Goal: Task Accomplishment & Management: Complete application form

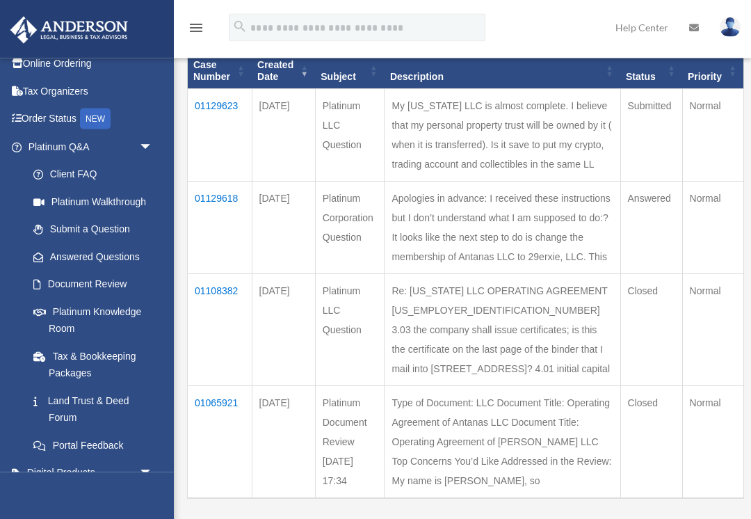
scroll to position [169, 0]
click at [537, 273] on td "Apologies in advance: I received these instructions but I don’t understand what…" at bounding box center [502, 227] width 236 height 92
click at [542, 269] on td "Apologies in advance: I received these instructions but I don’t understand what…" at bounding box center [502, 227] width 236 height 92
click at [635, 256] on td "Answered" at bounding box center [651, 227] width 62 height 92
click at [554, 273] on td "Apologies in advance: I received these instructions but I don’t understand what…" at bounding box center [502, 227] width 236 height 92
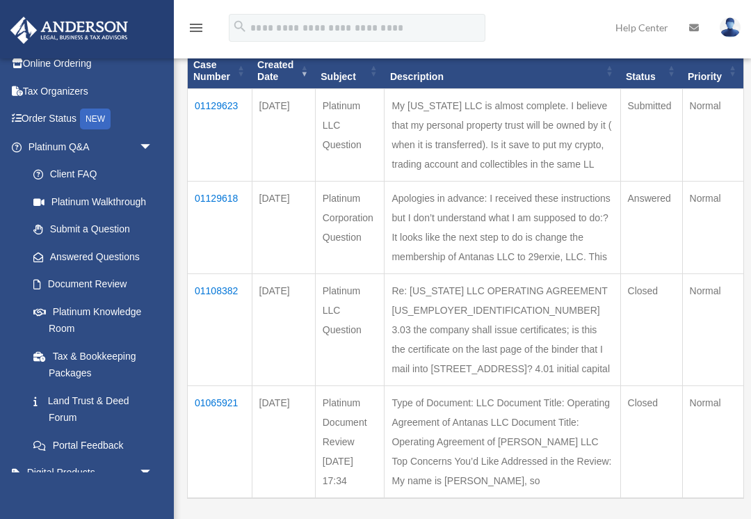
click at [554, 273] on td "Apologies in advance: I received these instructions but I don’t understand what…" at bounding box center [502, 227] width 236 height 92
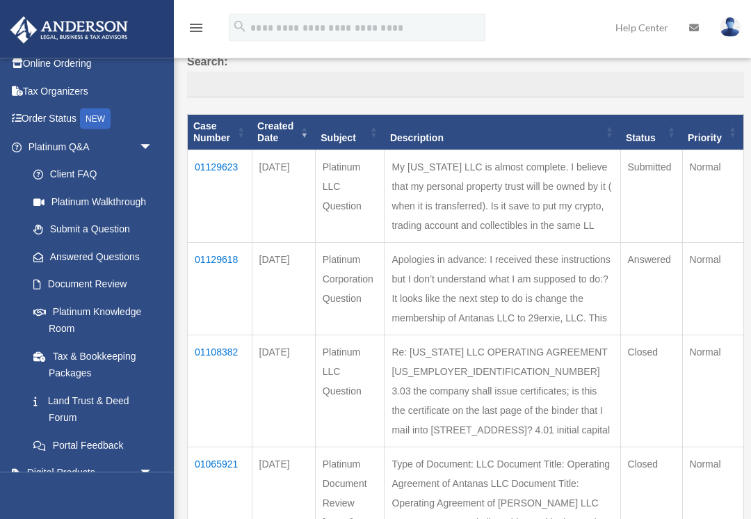
scroll to position [108, 0]
click at [211, 162] on td "01129623" at bounding box center [220, 195] width 65 height 92
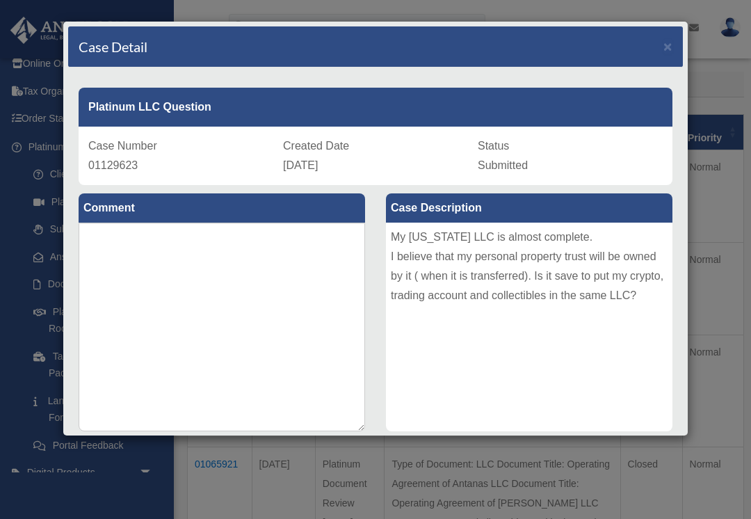
scroll to position [0, 0]
click at [672, 48] on span "×" at bounding box center [667, 46] width 9 height 16
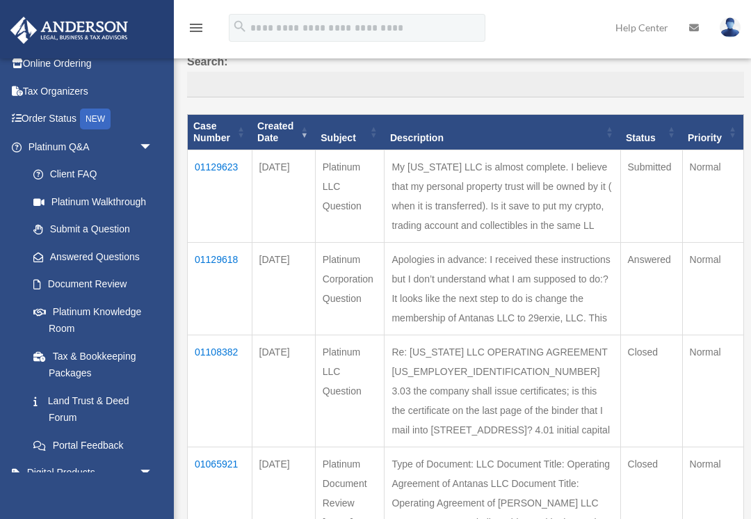
click at [213, 298] on td "01129618" at bounding box center [220, 288] width 65 height 92
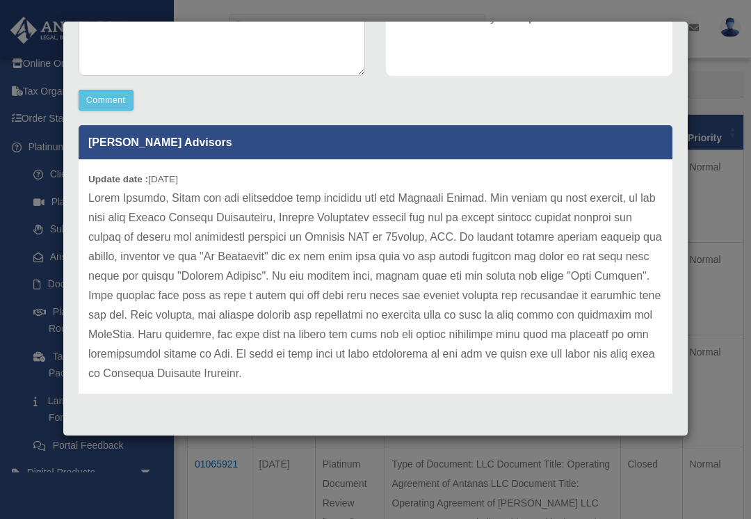
scroll to position [355, 0]
click at [654, 323] on p at bounding box center [375, 285] width 574 height 195
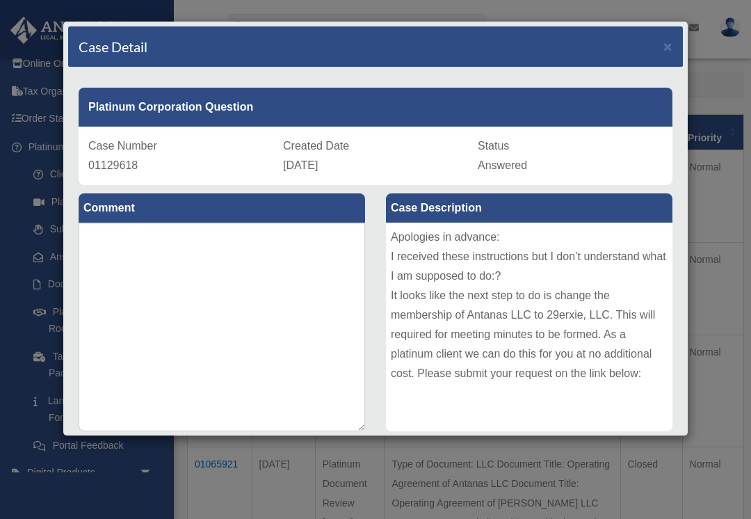
scroll to position [0, 0]
click at [671, 42] on span "×" at bounding box center [667, 46] width 9 height 16
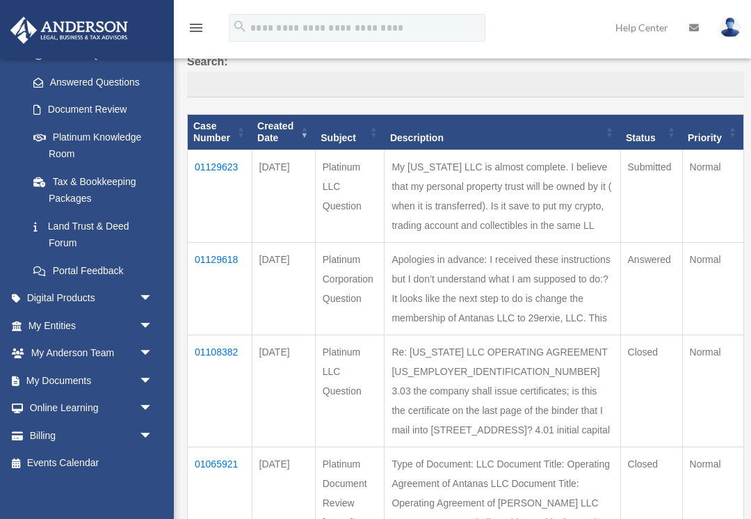
scroll to position [213, 0]
click at [146, 369] on span "arrow_drop_down" at bounding box center [153, 381] width 28 height 29
click at [88, 427] on link "Meeting Minutes" at bounding box center [96, 436] width 154 height 28
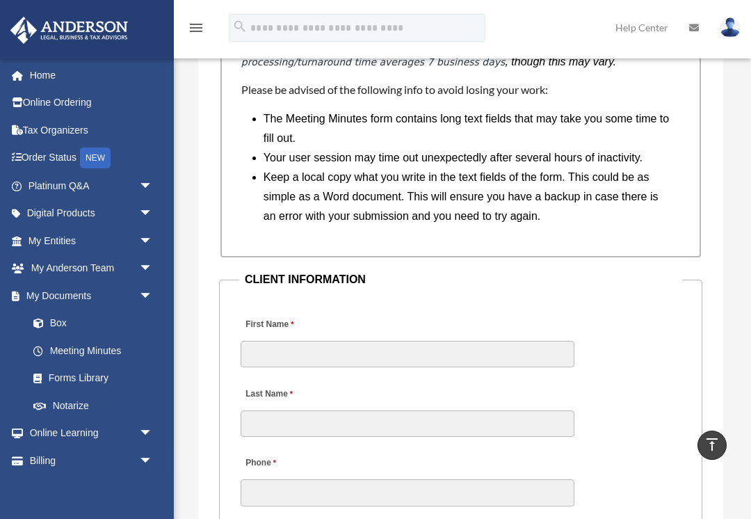
scroll to position [1472, 0]
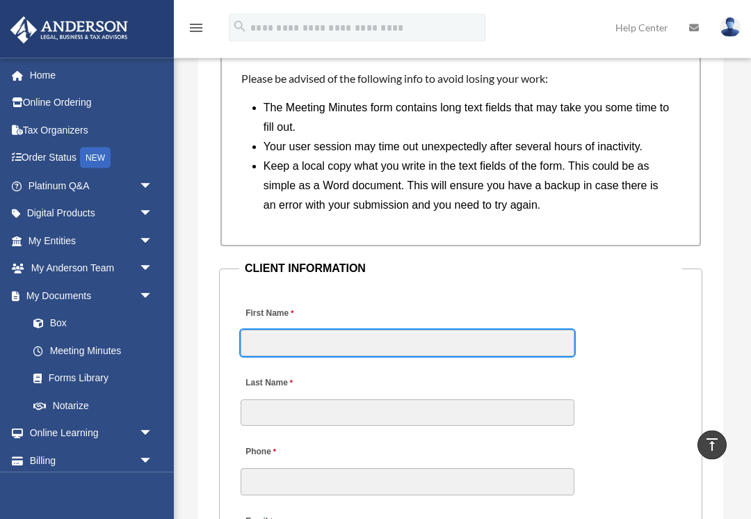
click at [274, 338] on input "First Name" at bounding box center [408, 343] width 334 height 26
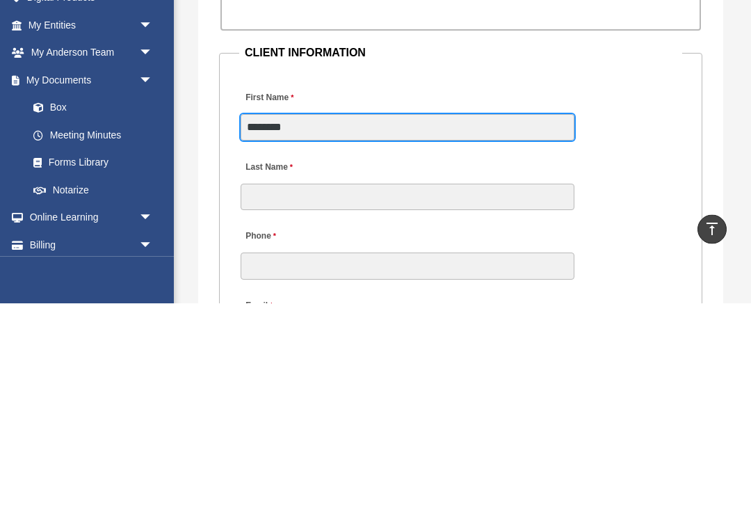
type input "*******"
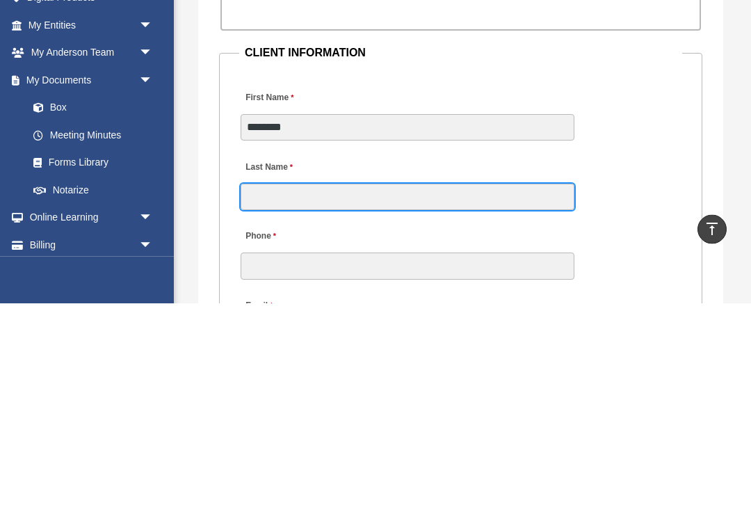
click at [284, 400] on input "Last Name" at bounding box center [408, 413] width 334 height 26
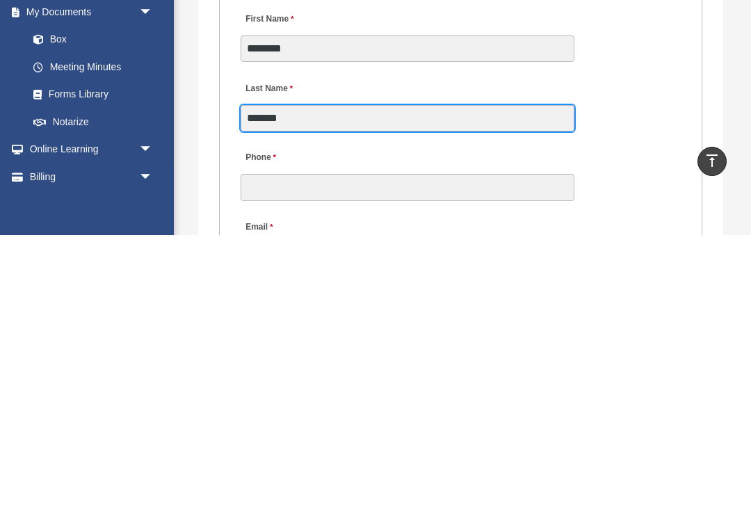
scroll to position [1501, 0]
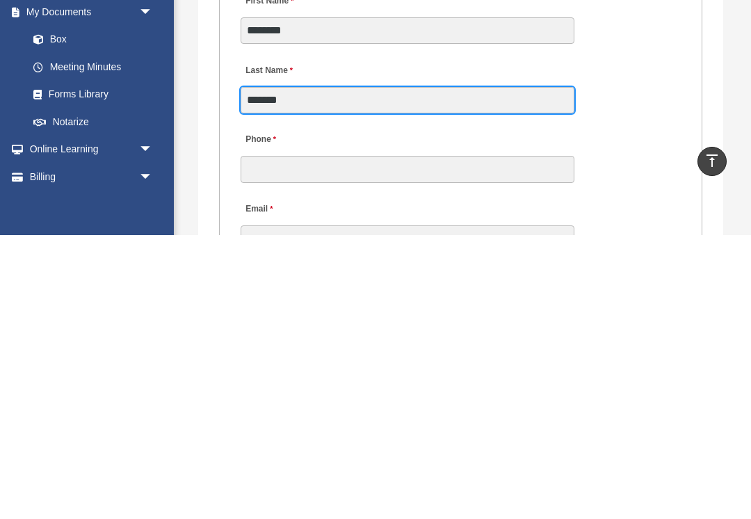
type input "*******"
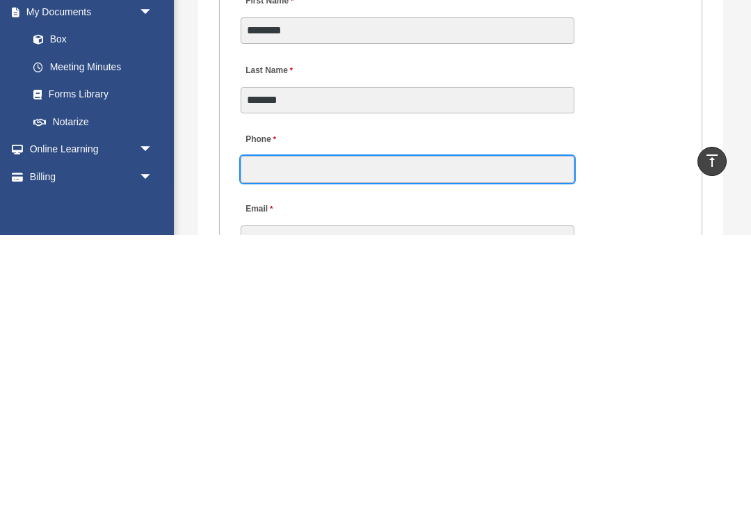
click at [275, 439] on input "Phone" at bounding box center [408, 452] width 334 height 26
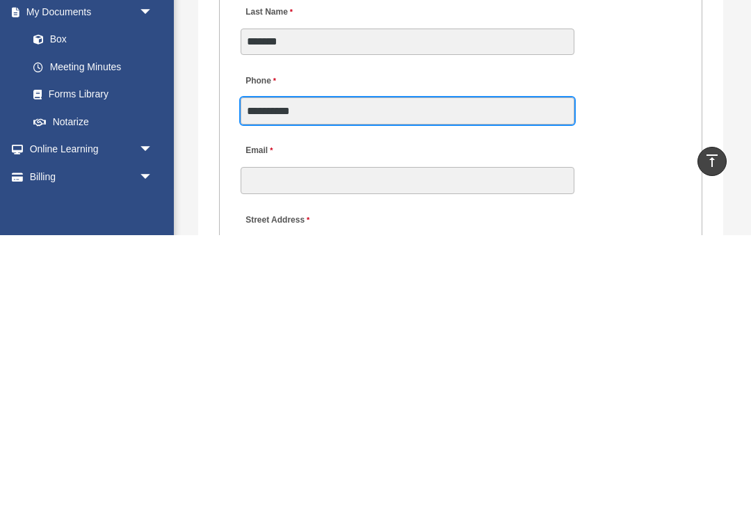
scroll to position [1568, 0]
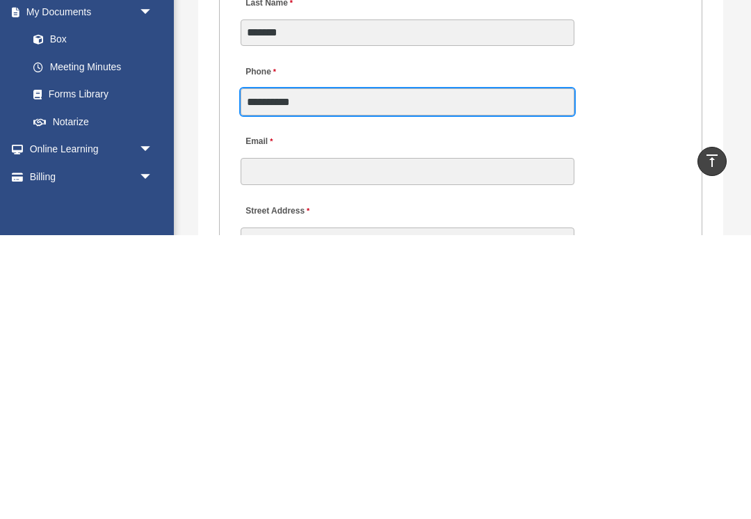
type input "**********"
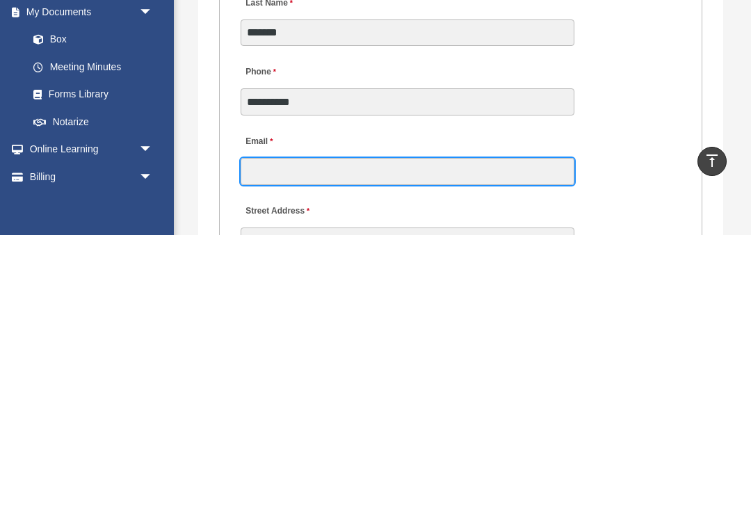
click at [275, 441] on input "Email" at bounding box center [408, 454] width 334 height 26
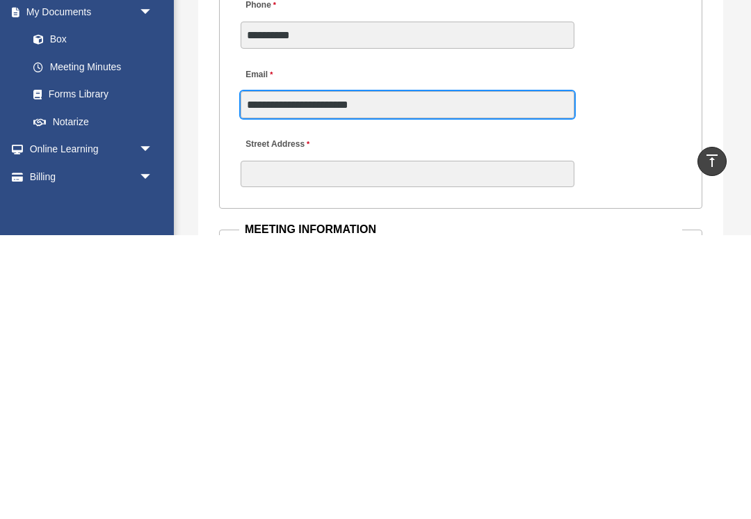
scroll to position [1646, 0]
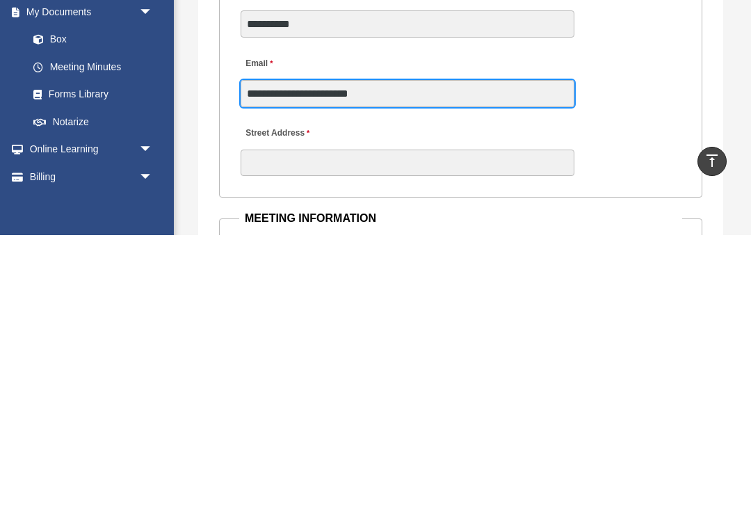
type input "**********"
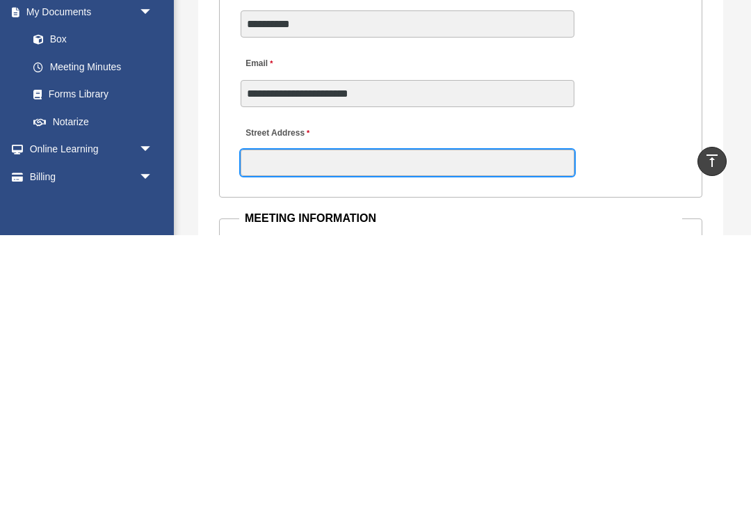
click at [264, 433] on input "Street Address" at bounding box center [408, 446] width 334 height 26
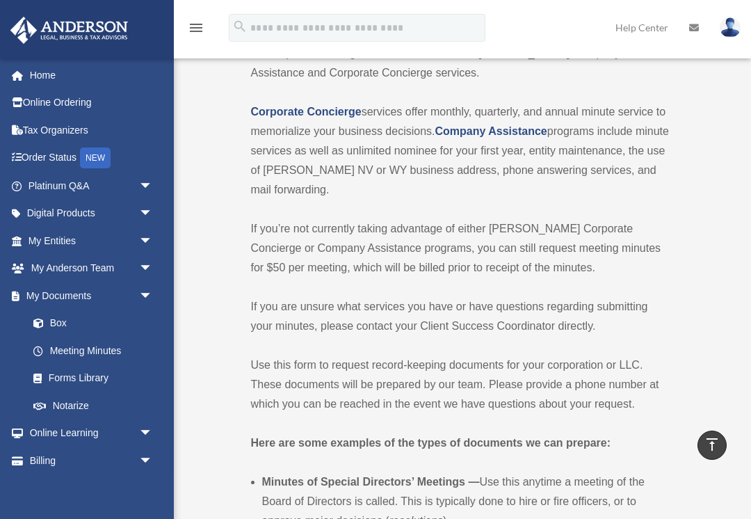
scroll to position [0, 0]
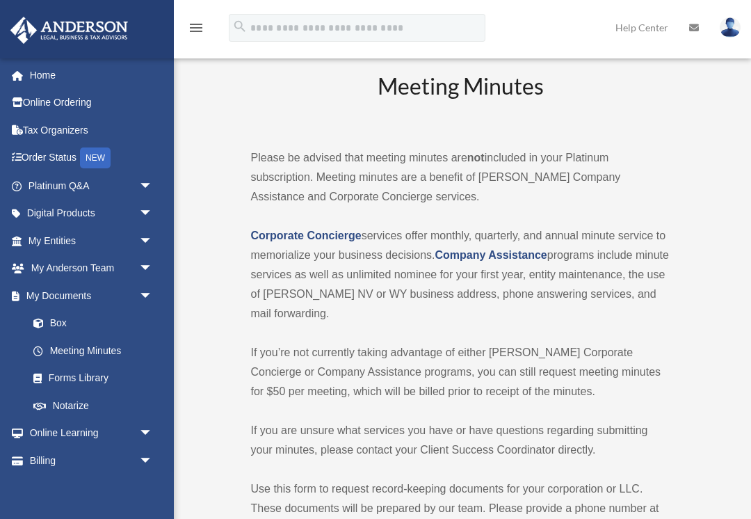
type input "**********"
click at [145, 181] on span "arrow_drop_down" at bounding box center [153, 186] width 28 height 29
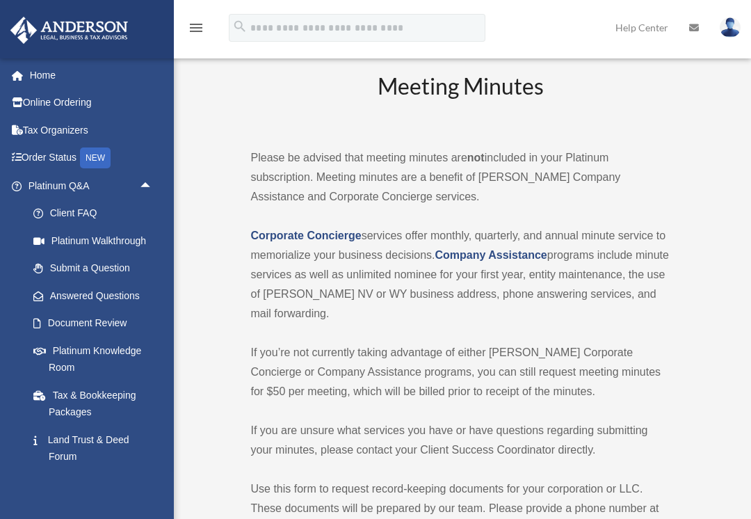
click at [91, 286] on link "Answered Questions" at bounding box center [96, 296] width 154 height 28
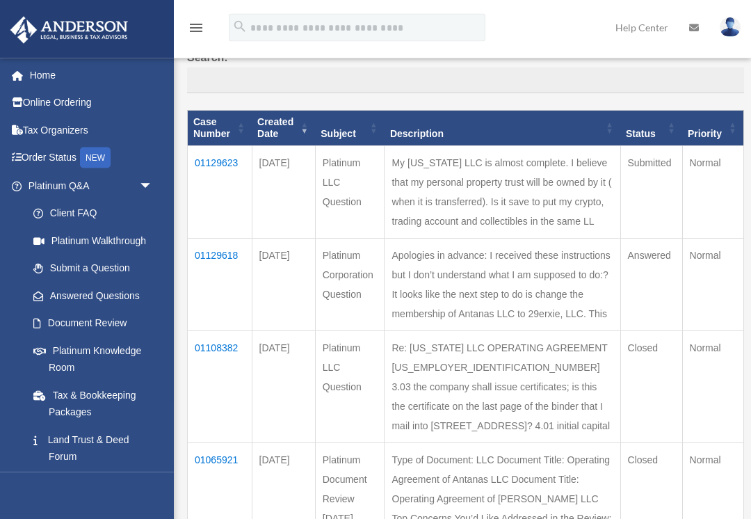
scroll to position [112, 0]
click at [212, 290] on td "01129618" at bounding box center [220, 284] width 65 height 92
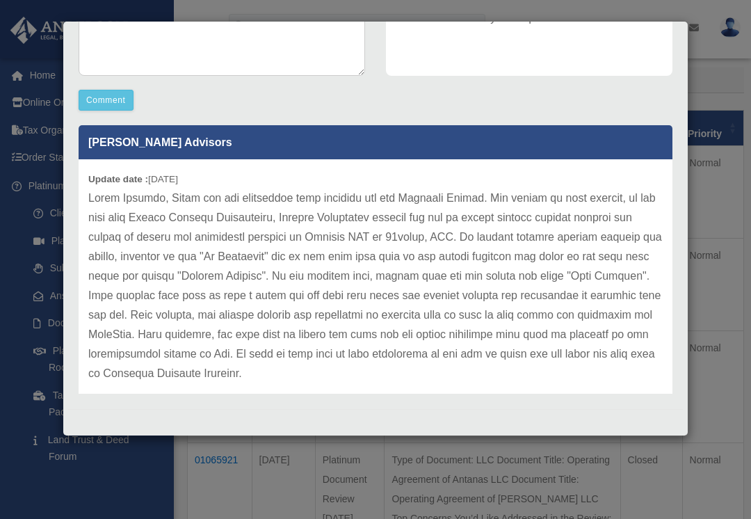
scroll to position [355, 0]
click at [731, 198] on div "Case Detail × Platinum Corporation Question Case Number 01129618 Created Date O…" at bounding box center [375, 259] width 751 height 519
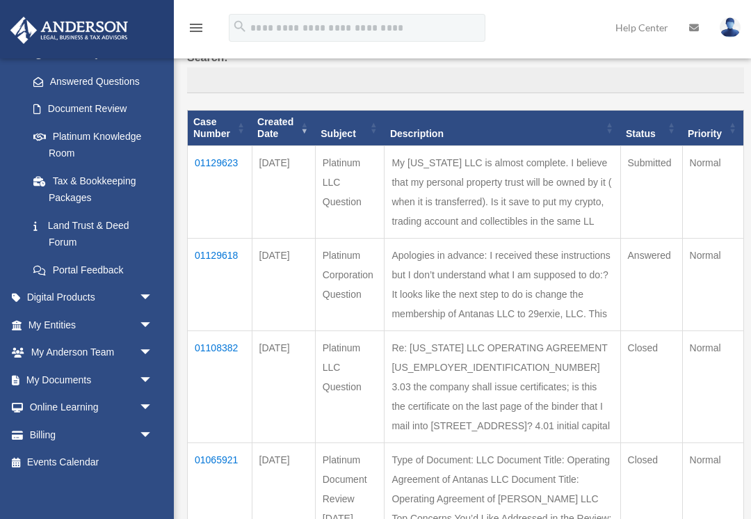
scroll to position [213, 0]
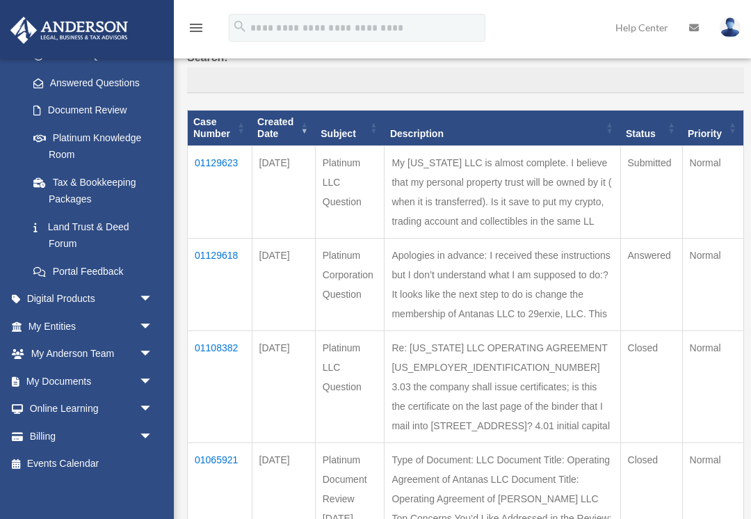
click at [143, 374] on span "arrow_drop_down" at bounding box center [153, 381] width 28 height 29
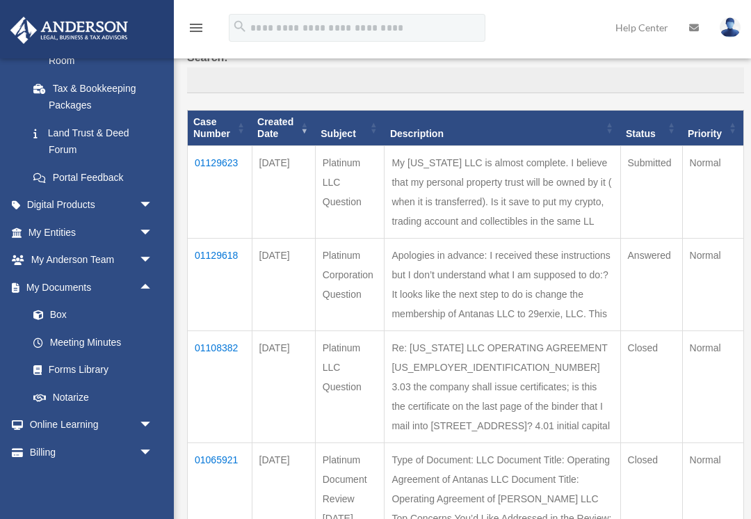
scroll to position [309, 0]
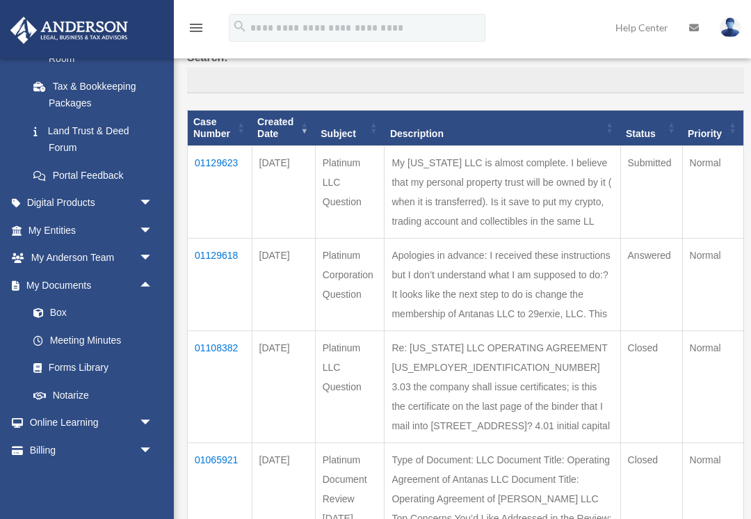
click at [90, 332] on link "Meeting Minutes" at bounding box center [96, 340] width 154 height 28
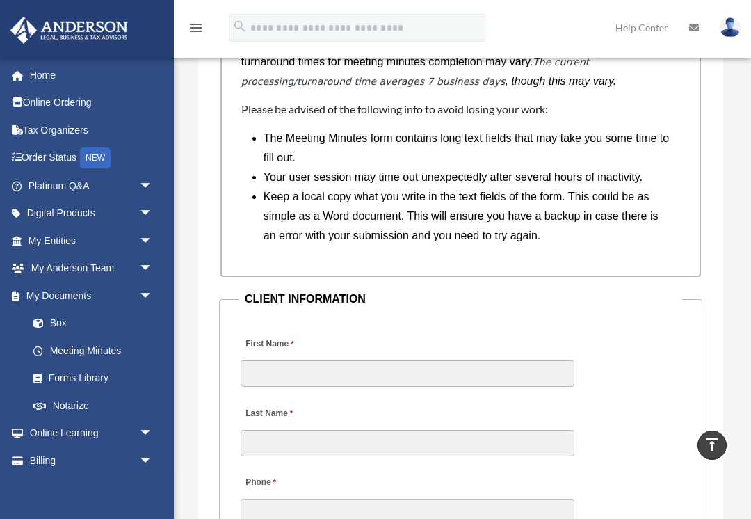
scroll to position [1450, 0]
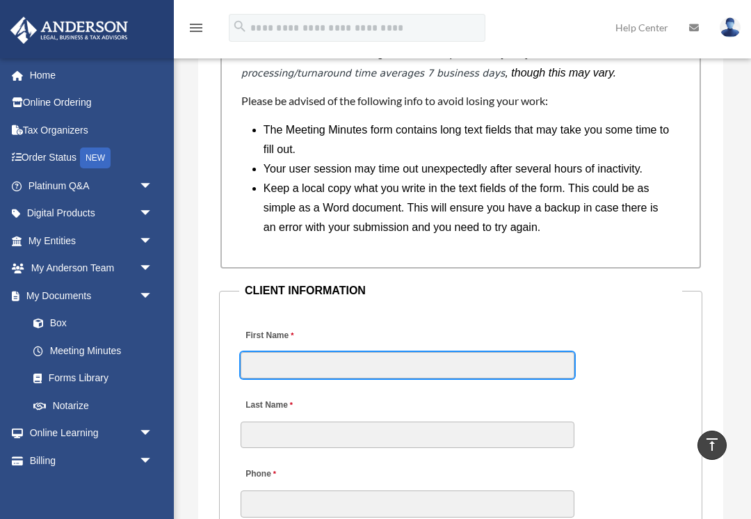
click at [273, 365] on input "First Name" at bounding box center [408, 365] width 334 height 26
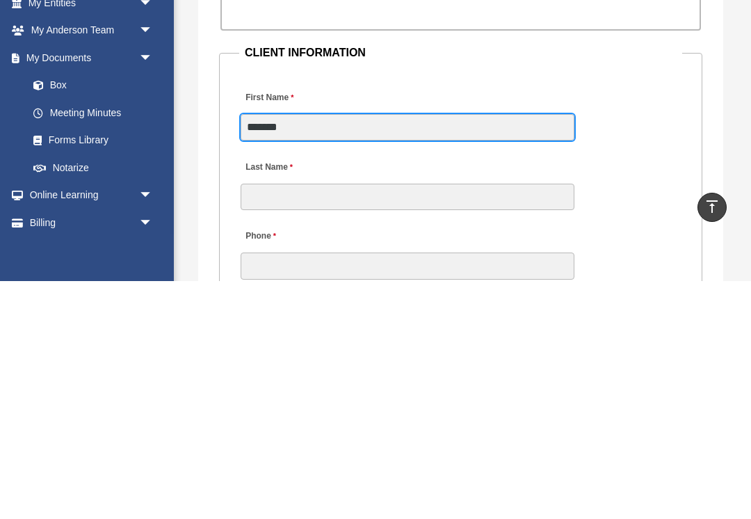
type input "*******"
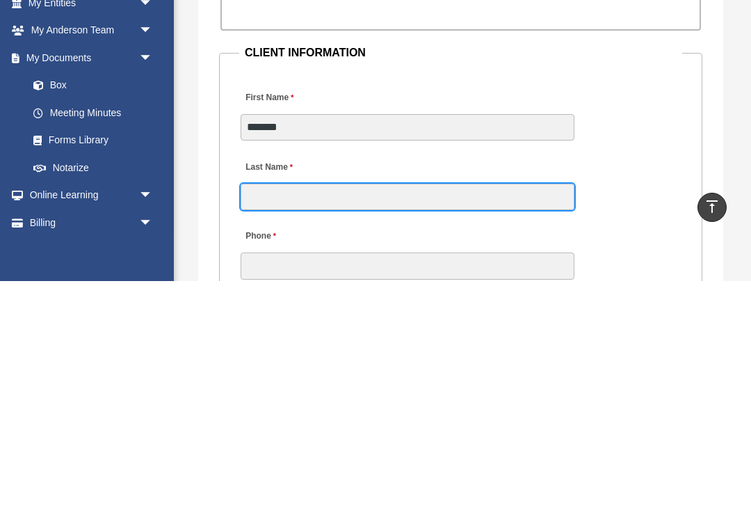
click at [286, 421] on input "Last Name" at bounding box center [408, 434] width 334 height 26
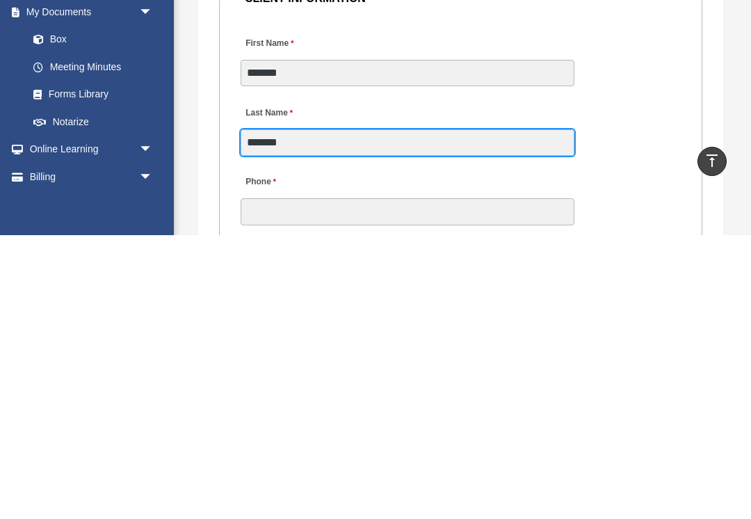
scroll to position [1461, 0]
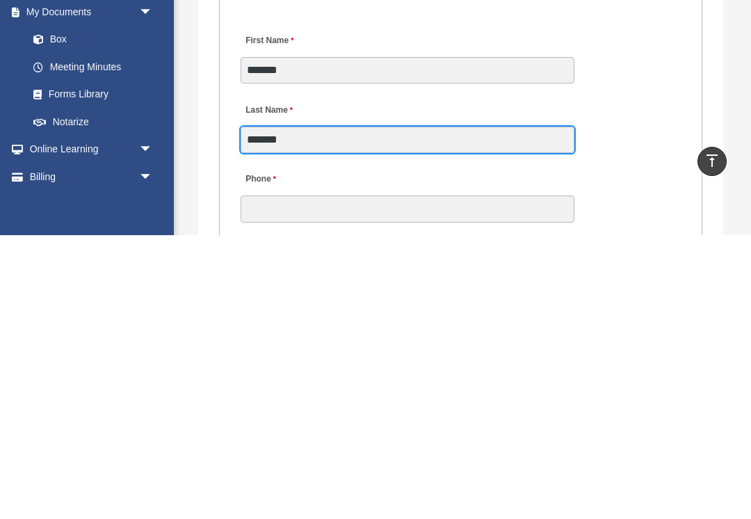
type input "*******"
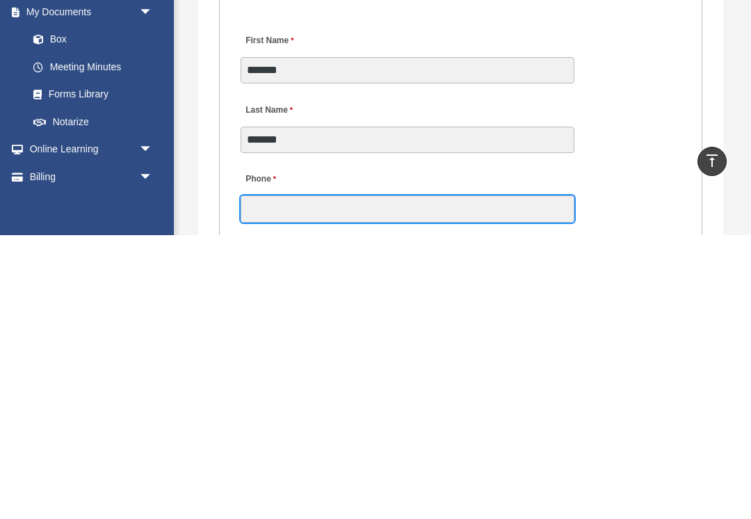
click at [285, 479] on input "Phone" at bounding box center [408, 492] width 334 height 26
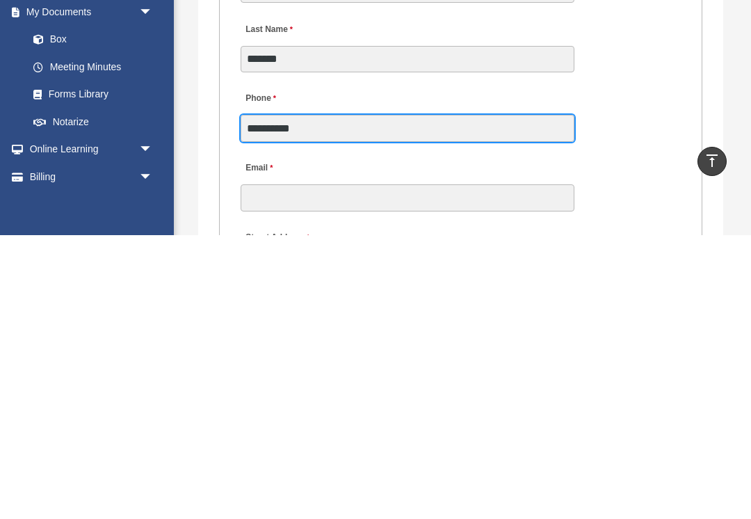
scroll to position [1543, 0]
type input "**********"
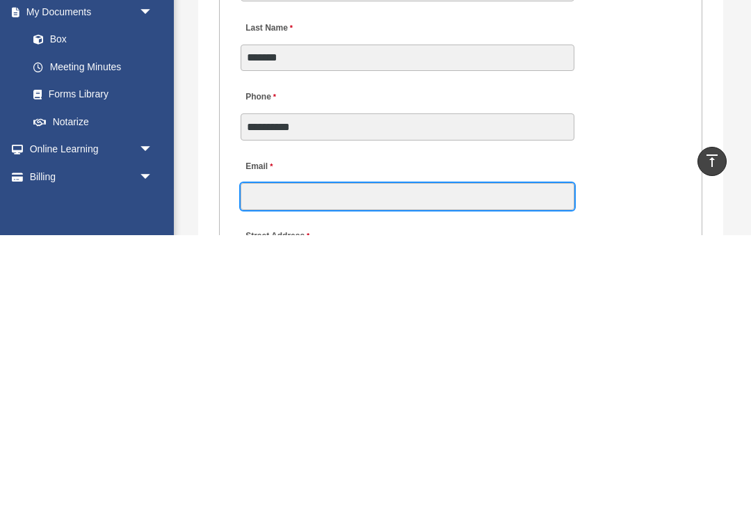
click at [313, 466] on input "Email" at bounding box center [408, 479] width 334 height 26
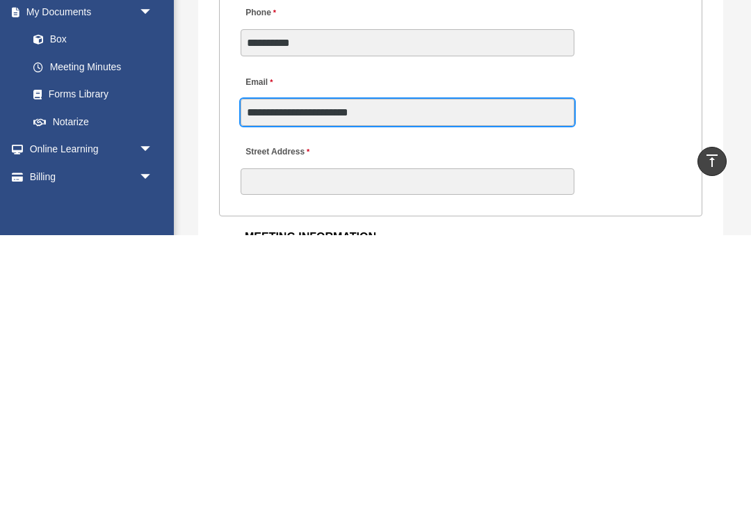
scroll to position [1631, 0]
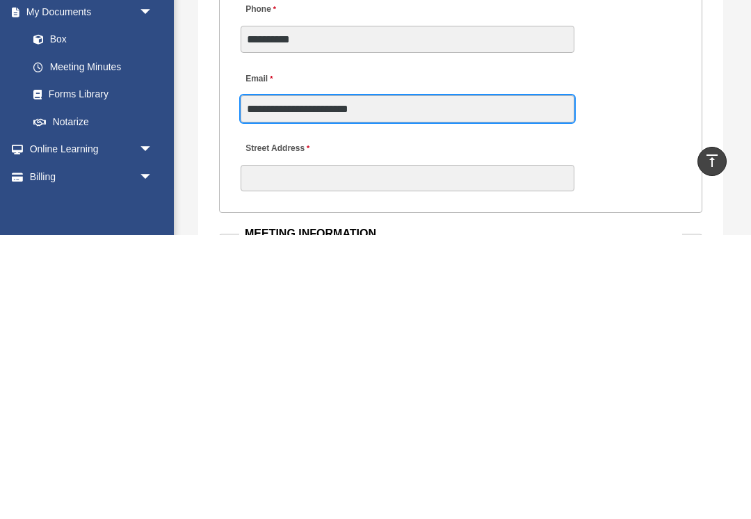
type input "**********"
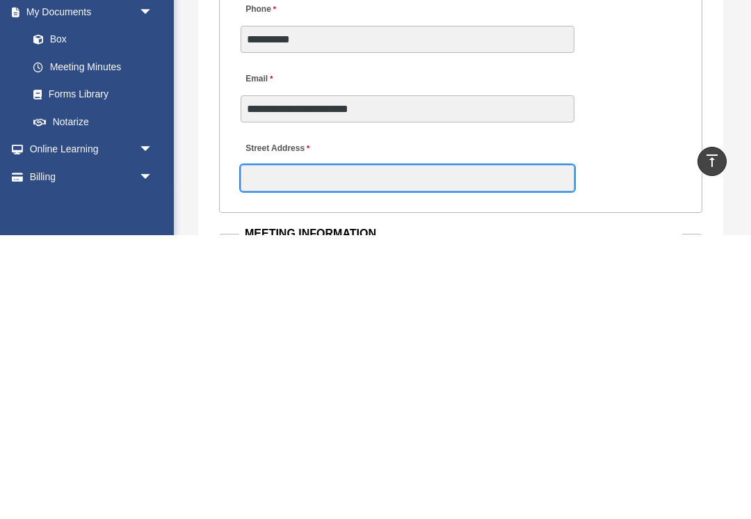
click at [262, 448] on input "Street Address" at bounding box center [408, 461] width 334 height 26
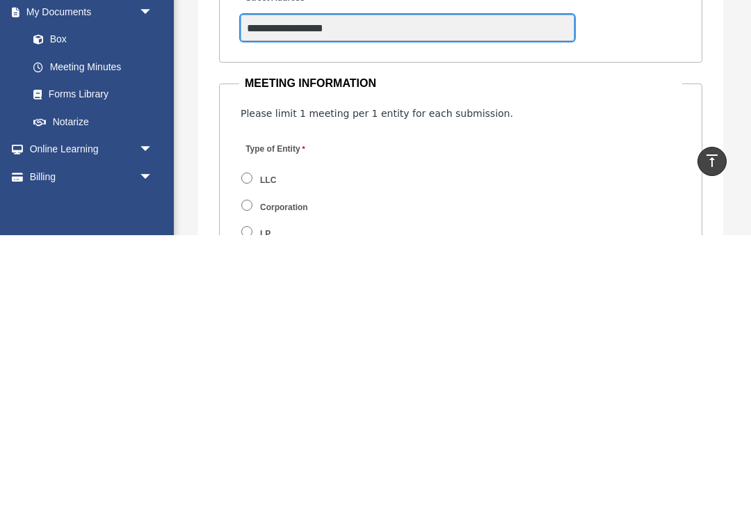
scroll to position [1783, 0]
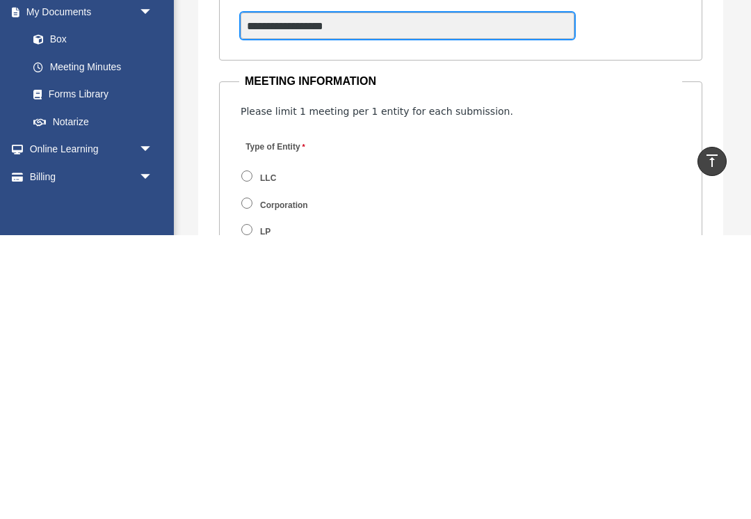
type input "**********"
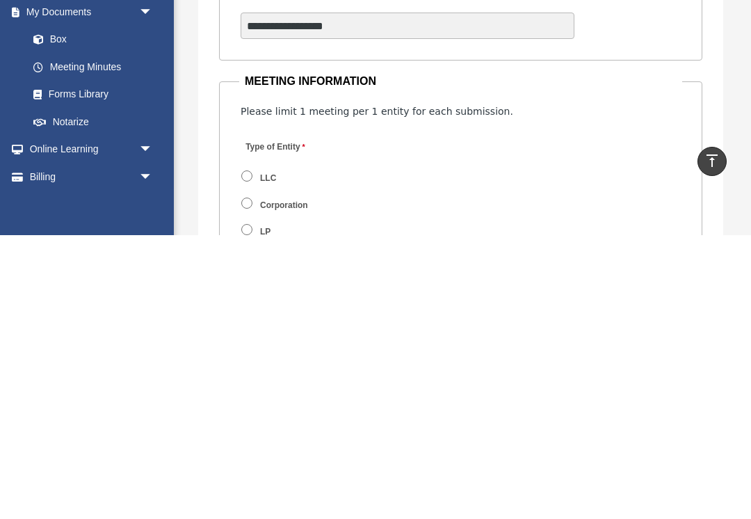
click at [258, 456] on label "LLC" at bounding box center [269, 462] width 26 height 13
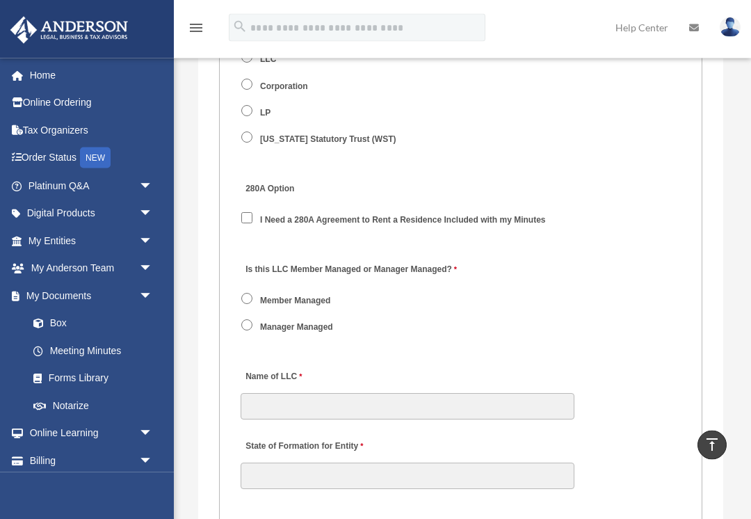
scroll to position [2186, 0]
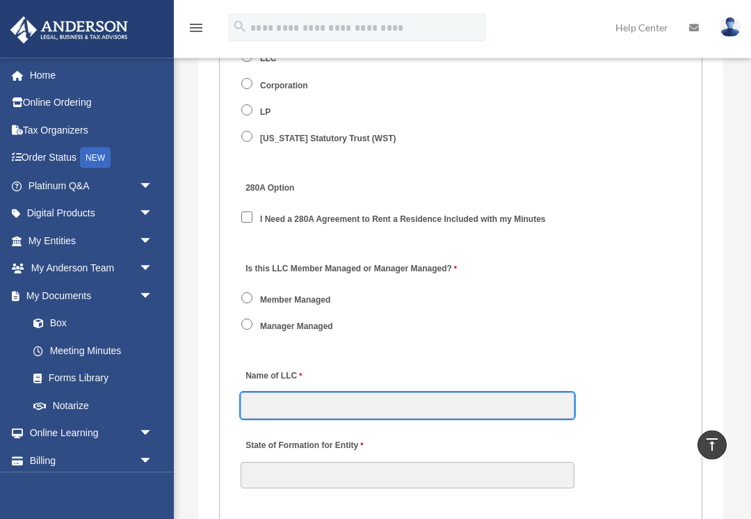
click at [260, 417] on input "Name of LLC" at bounding box center [408, 406] width 334 height 26
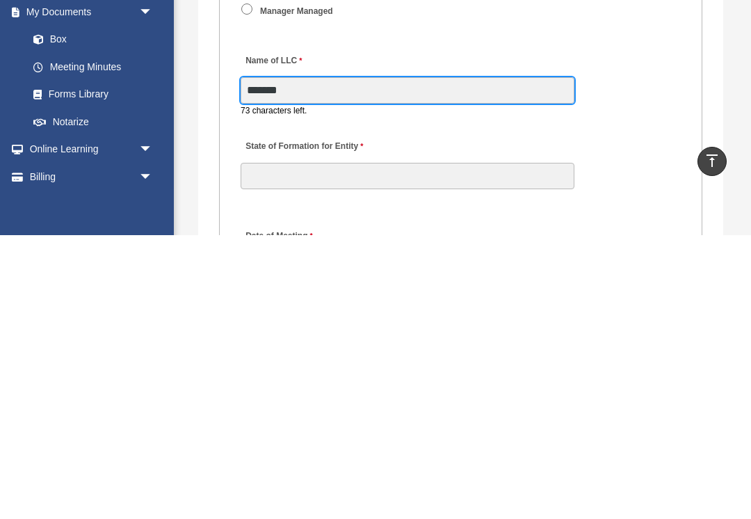
scroll to position [2227, 0]
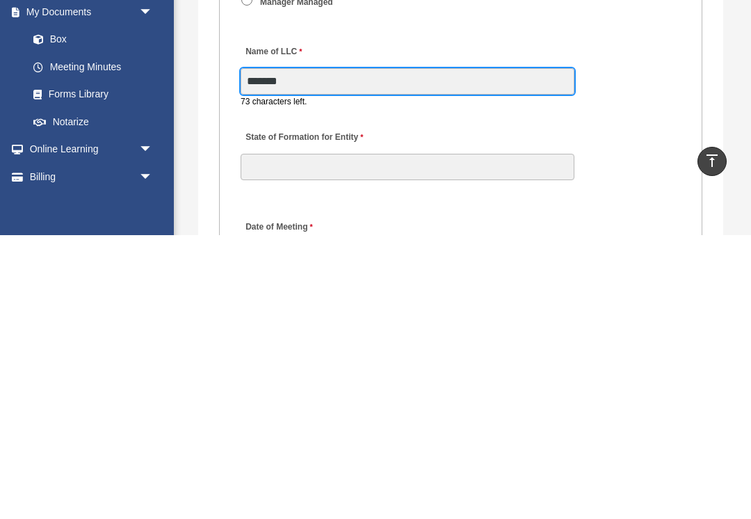
type input "*******"
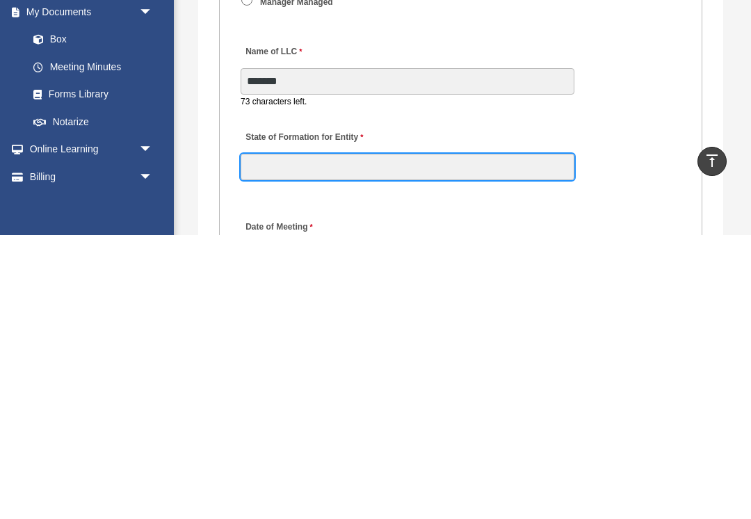
click at [273, 437] on input "State of Formation for Entity" at bounding box center [408, 450] width 334 height 26
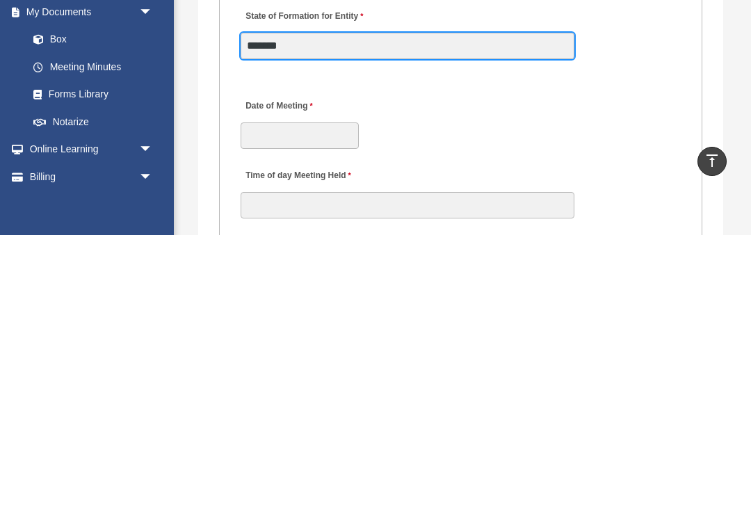
scroll to position [2332, 0]
type input "*******"
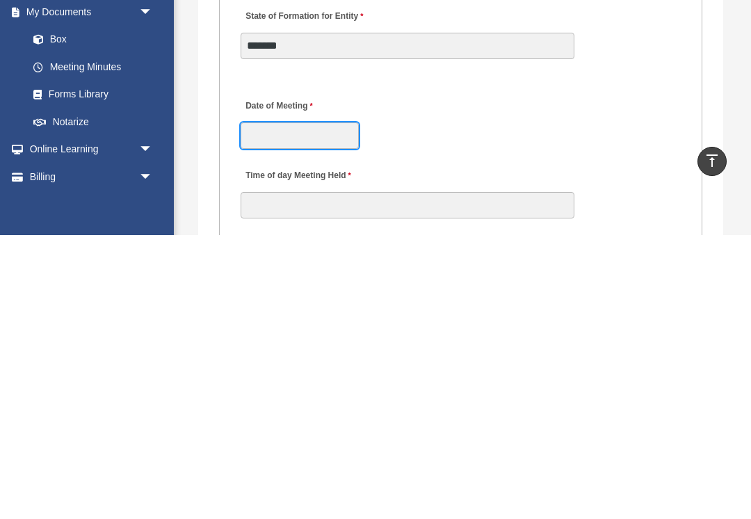
click at [265, 406] on input "Date of Meeting" at bounding box center [300, 419] width 118 height 26
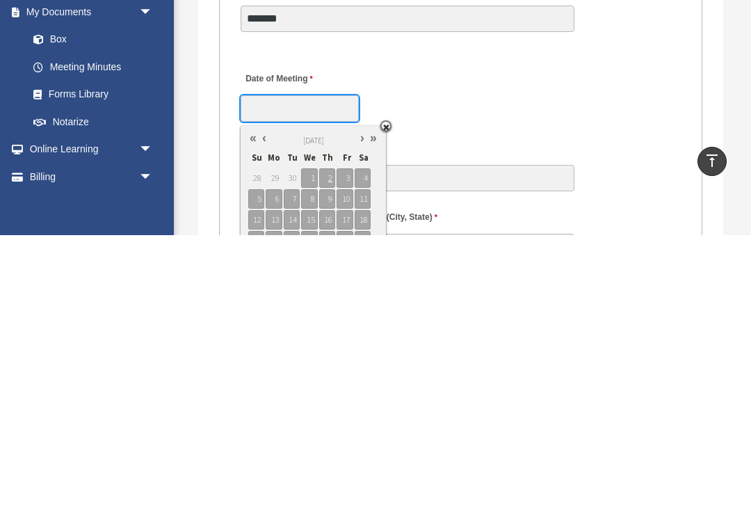
scroll to position [2364, 0]
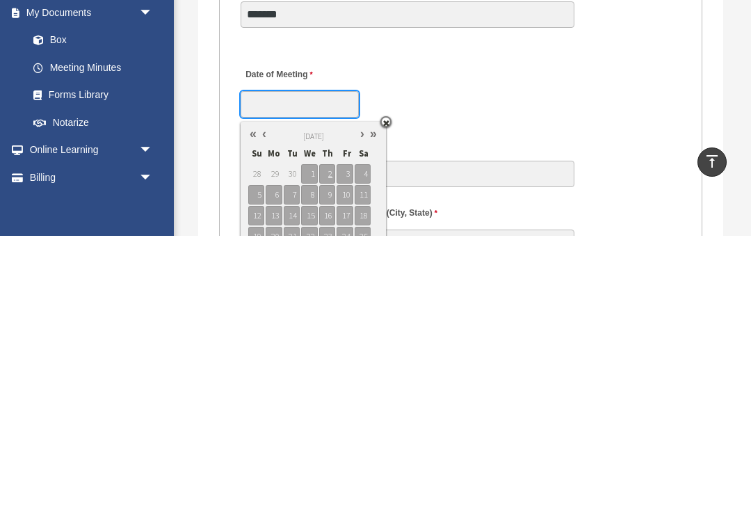
type input "**********"
click at [341, 447] on span "3" at bounding box center [344, 456] width 16 height 19
click at [506, 341] on div "**********" at bounding box center [460, 371] width 443 height 61
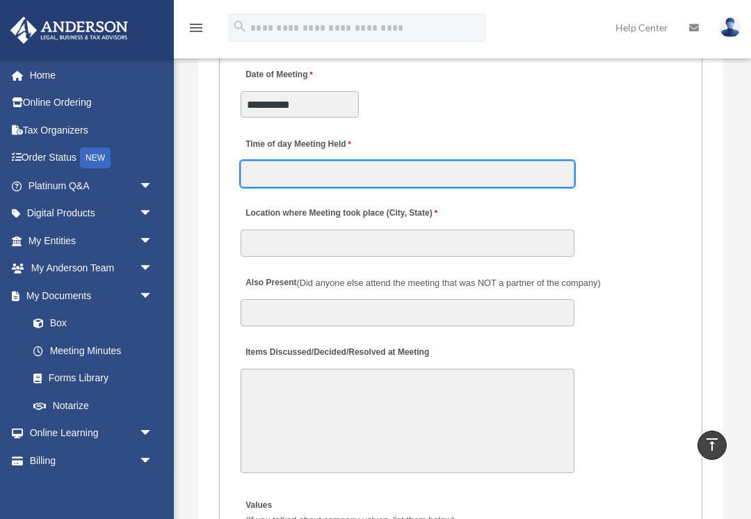
click at [256, 184] on input "Time of day Meeting Held" at bounding box center [408, 174] width 334 height 26
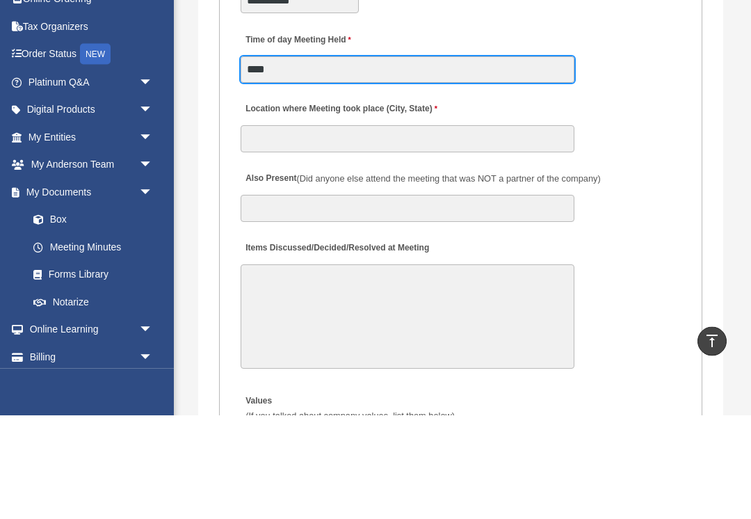
type input "****"
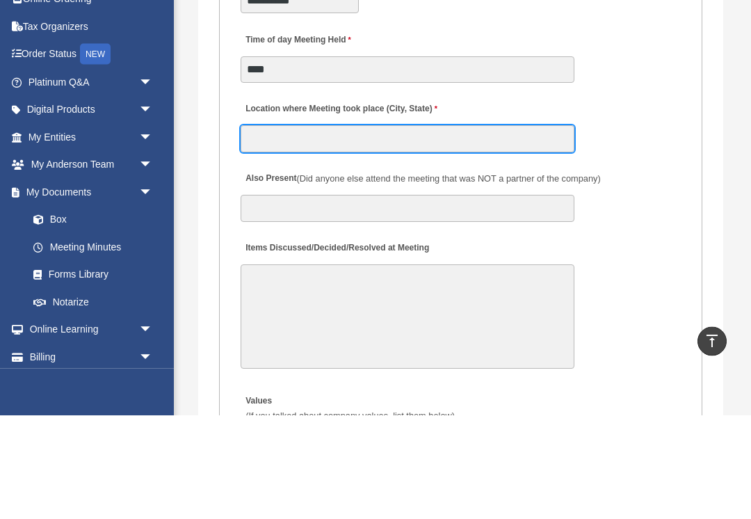
click at [272, 229] on input "Location where Meeting took place (City, State)" at bounding box center [408, 242] width 334 height 26
type input "*"
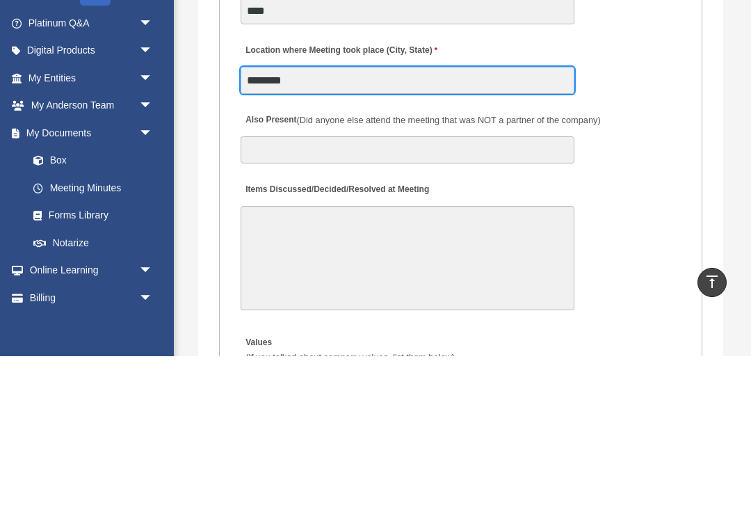
type input "*******"
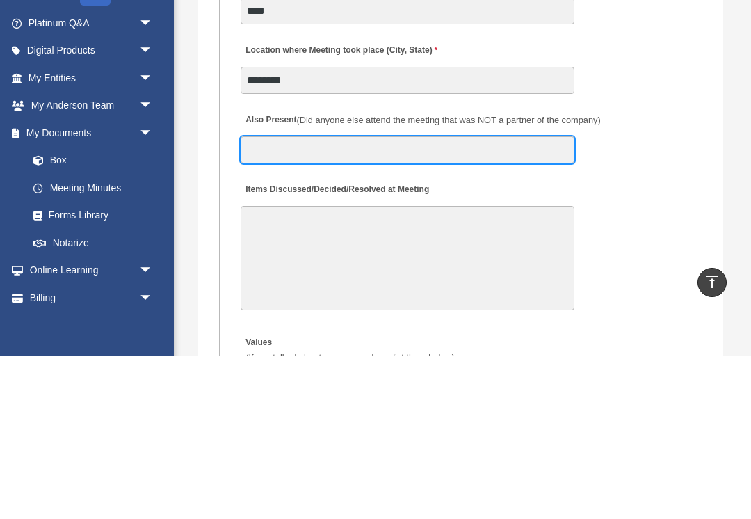
click at [263, 299] on input "Also Present (Did anyone else attend the meeting that was NOT a partner of the …" at bounding box center [408, 312] width 334 height 26
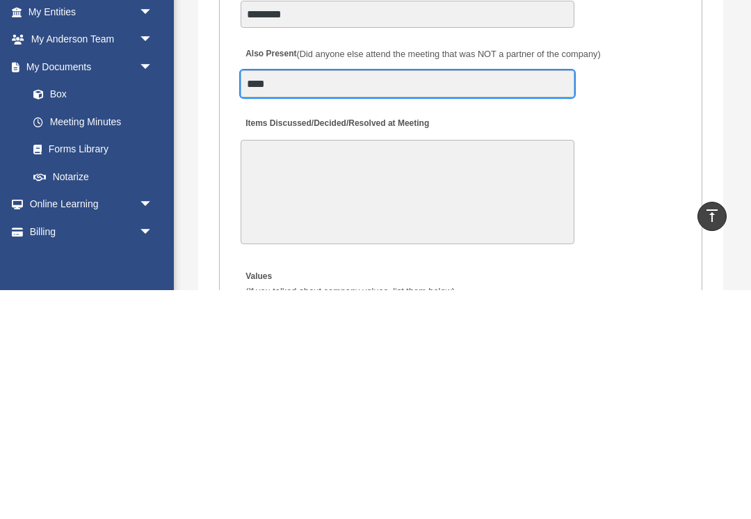
type input "****"
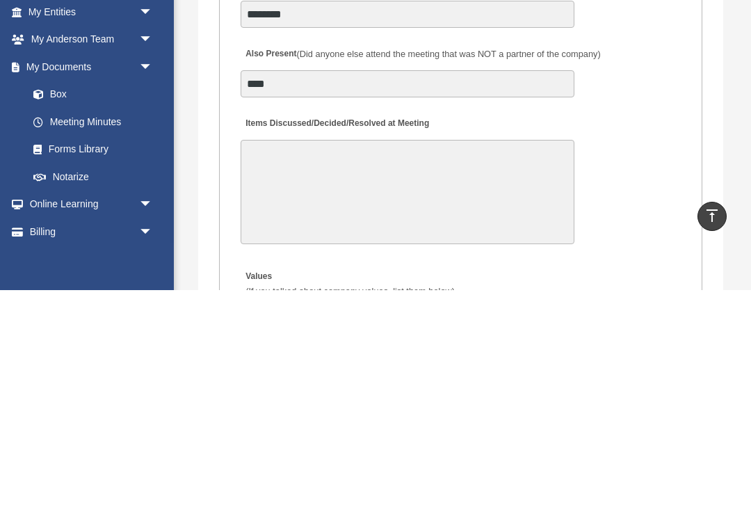
click at [275, 368] on textarea "Items Discussed/Decided/Resolved at Meeting" at bounding box center [408, 420] width 334 height 104
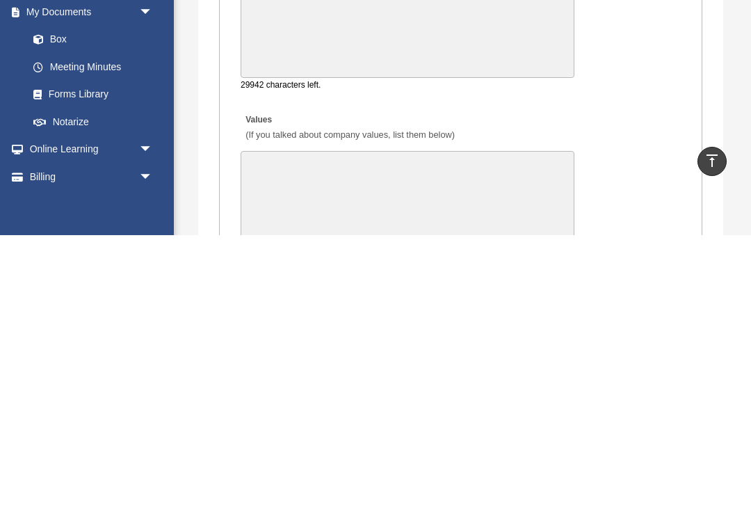
type textarea "**********"
click at [638, 99] on fieldset "MEETING INFORMATION Please limit 1 meeting per 1 entity for each submission. Ty…" at bounding box center [460, 267] width 483 height 1772
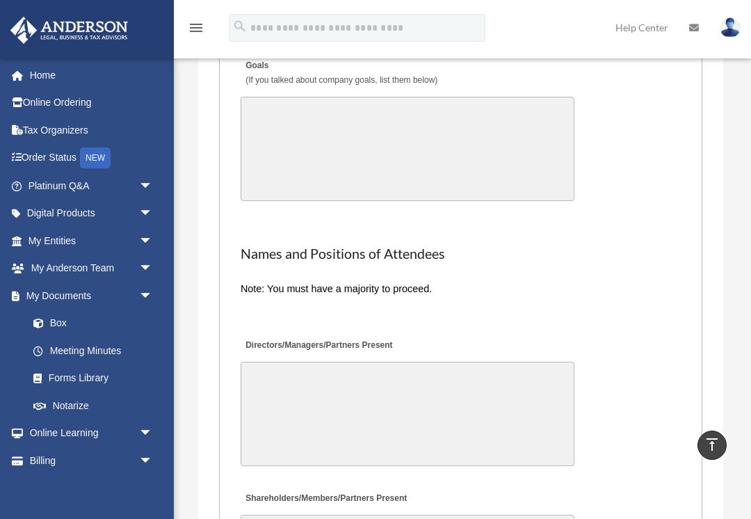
scroll to position [3262, 0]
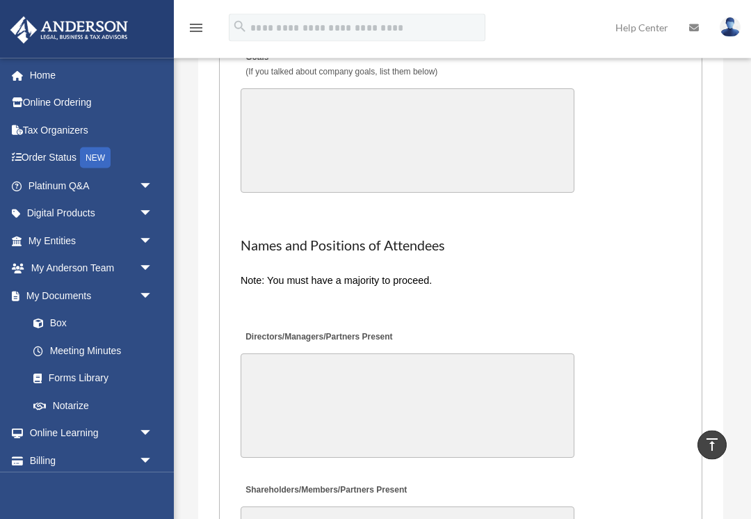
click at [265, 359] on textarea "Directors/Managers/Partners Present" at bounding box center [408, 406] width 334 height 104
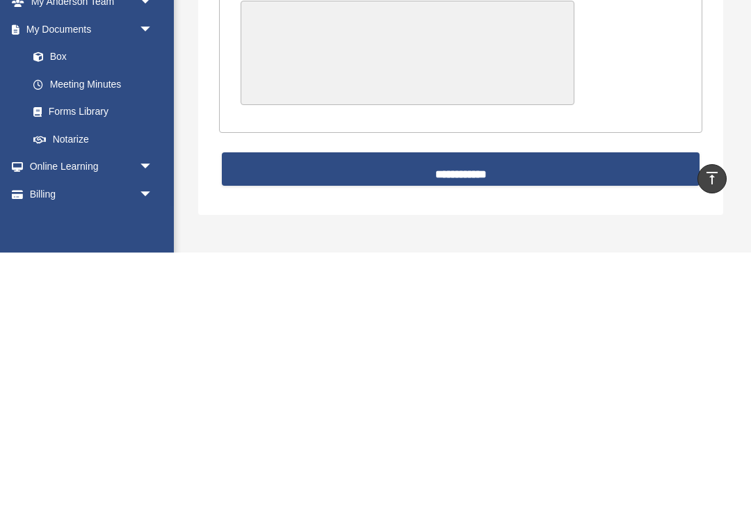
scroll to position [3505, 0]
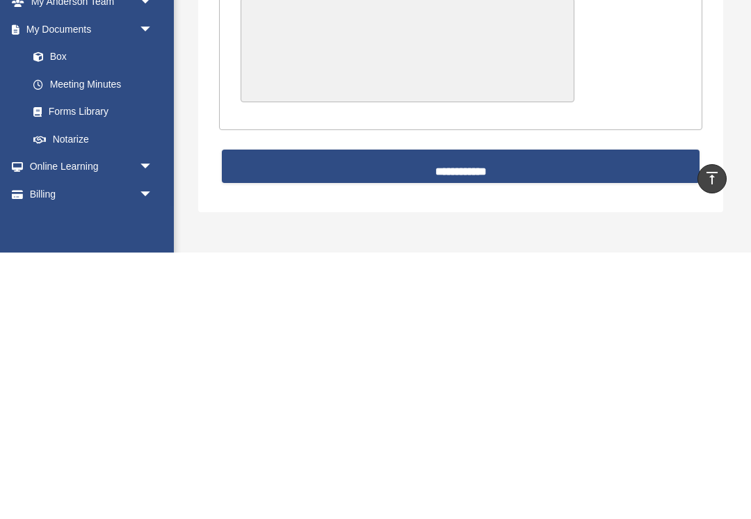
type textarea "**********"
click at [545, 416] on input "**********" at bounding box center [461, 432] width 478 height 33
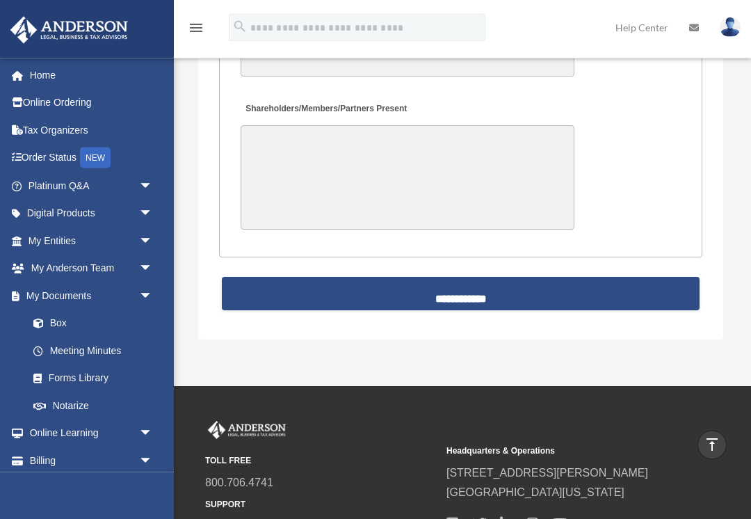
scroll to position [3943, 0]
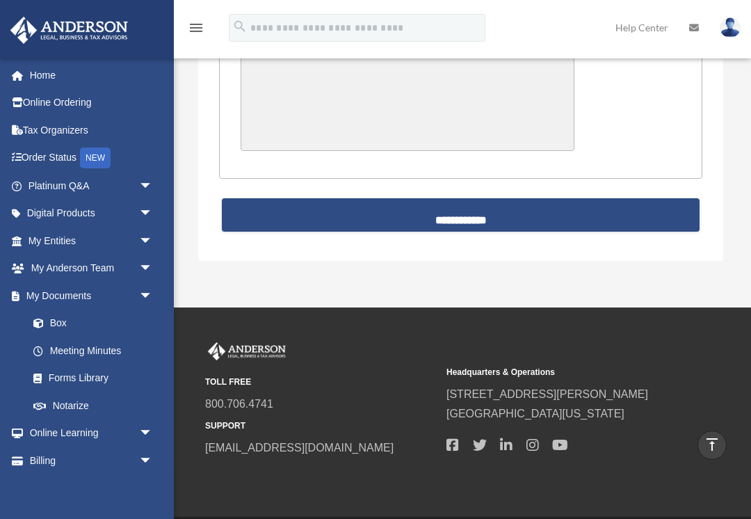
click at [553, 198] on input "**********" at bounding box center [461, 214] width 478 height 33
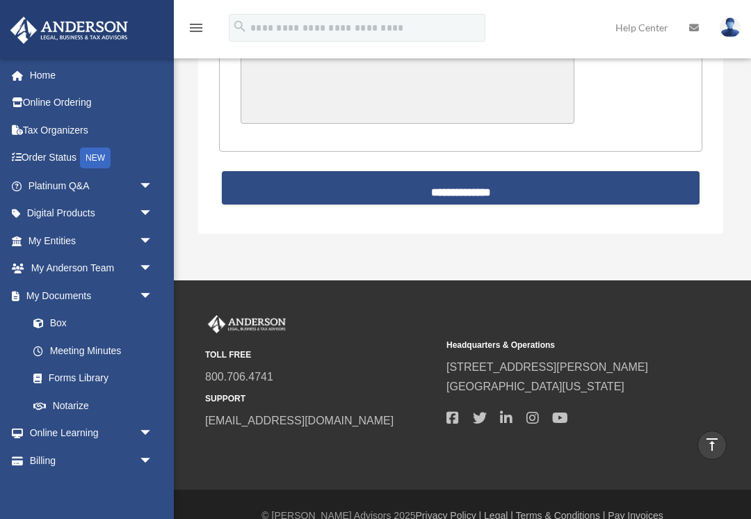
scroll to position [3915, 0]
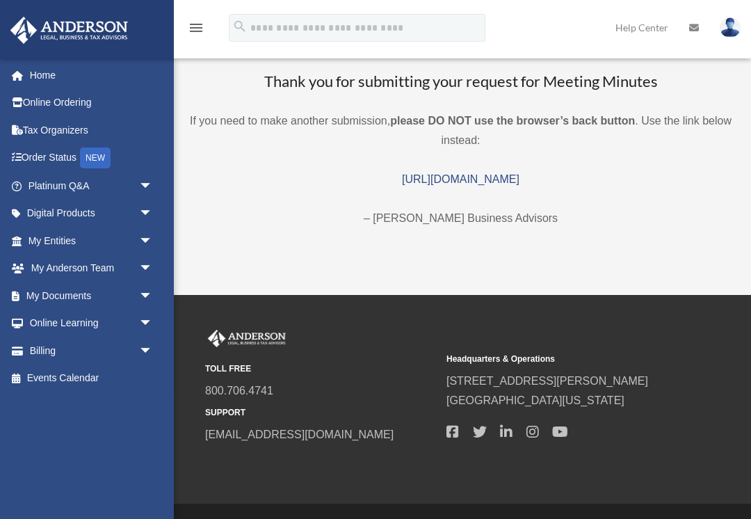
click at [145, 184] on span "arrow_drop_down" at bounding box center [153, 186] width 28 height 29
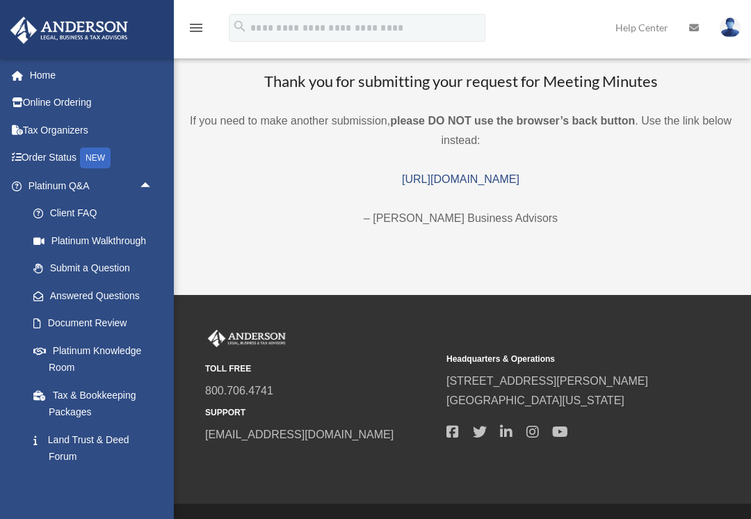
click at [117, 295] on link "Answered Questions" at bounding box center [96, 296] width 154 height 28
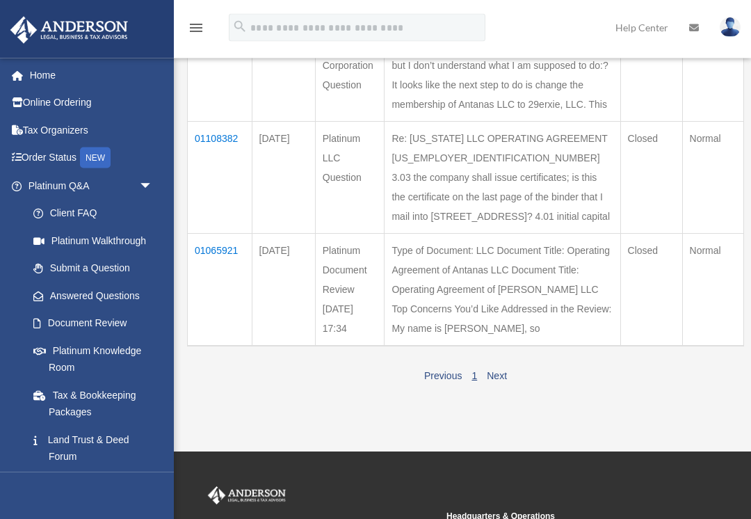
scroll to position [322, 0]
click at [215, 326] on td "01065921" at bounding box center [220, 288] width 65 height 113
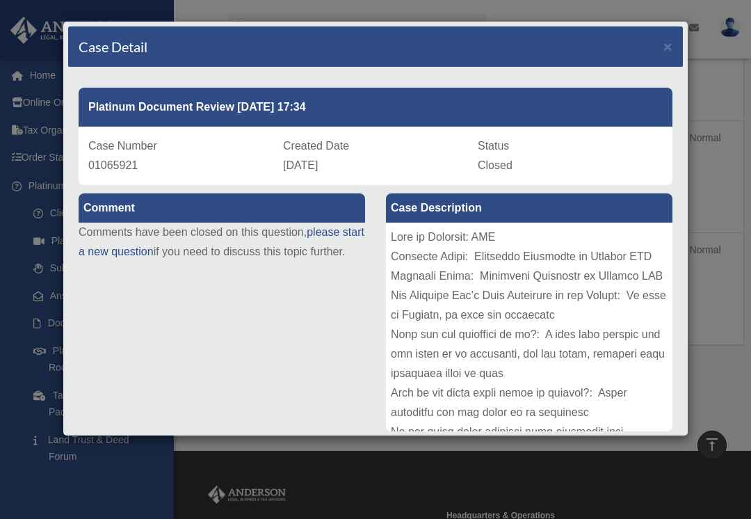
scroll to position [0, 0]
click at [679, 44] on div "Case Detail ×" at bounding box center [375, 46] width 615 height 41
click at [669, 45] on span "×" at bounding box center [667, 46] width 9 height 16
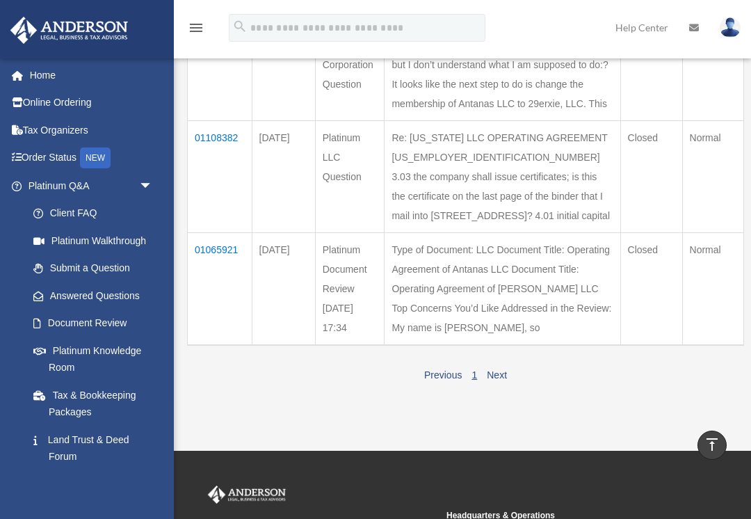
click at [220, 191] on td "01108382" at bounding box center [220, 176] width 65 height 112
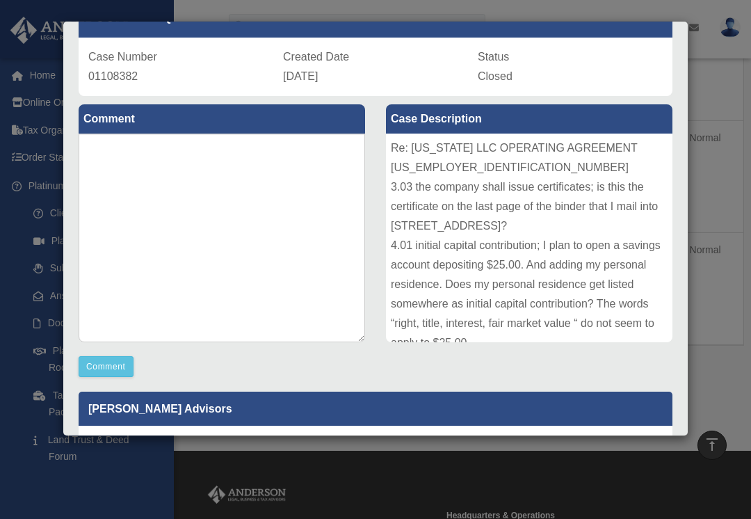
scroll to position [83, 0]
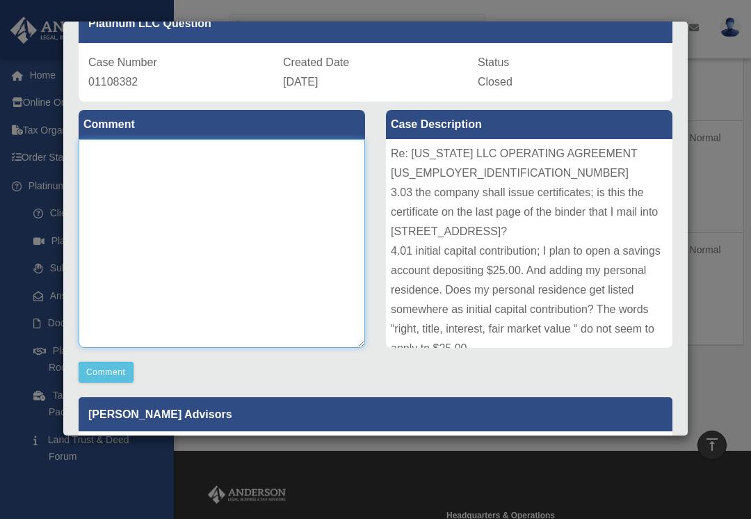
click at [120, 201] on textarea at bounding box center [222, 243] width 286 height 209
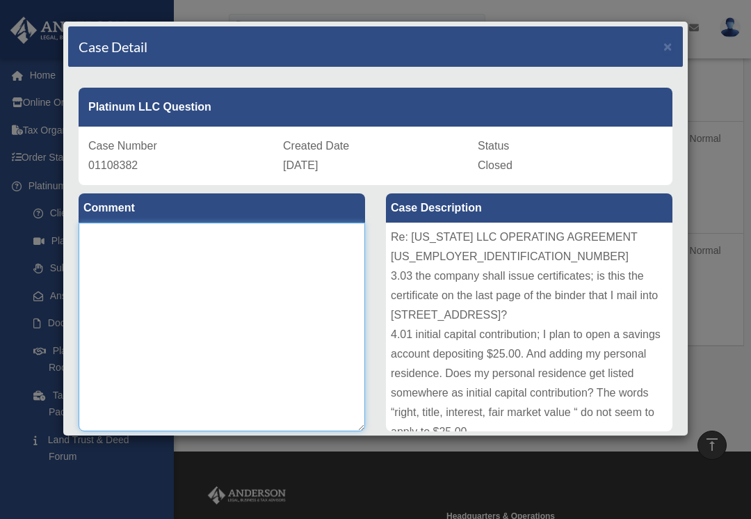
scroll to position [0, 0]
click at [670, 47] on span "×" at bounding box center [667, 46] width 9 height 16
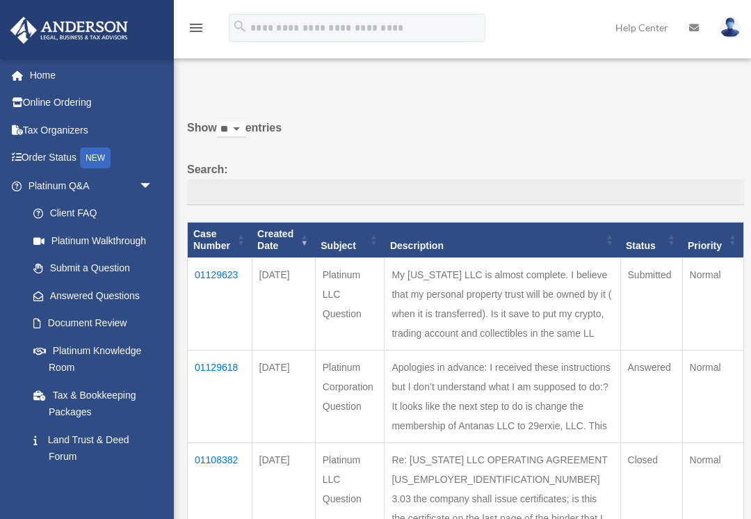
click at [737, 31] on img at bounding box center [730, 27] width 21 height 20
click at [724, 34] on img at bounding box center [730, 27] width 21 height 20
click at [202, 19] on icon "menu" at bounding box center [196, 27] width 17 height 17
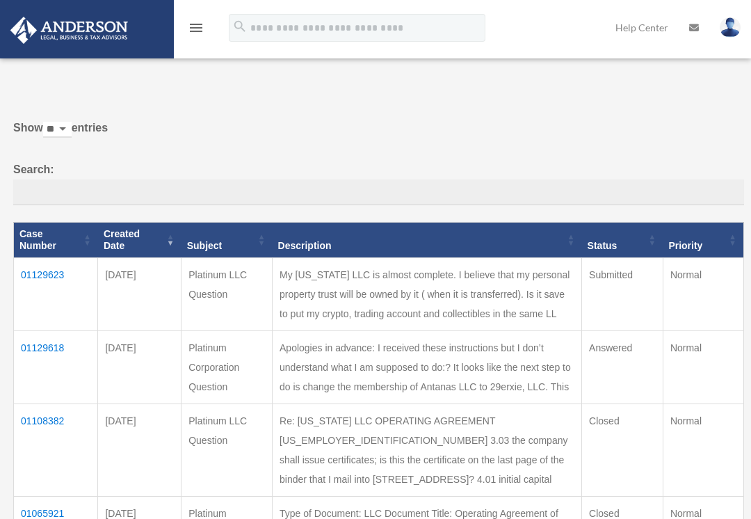
click at [726, 29] on img at bounding box center [730, 27] width 21 height 20
click at [470, 124] on link "Logout" at bounding box center [504, 121] width 139 height 29
